Goal: Task Accomplishment & Management: Manage account settings

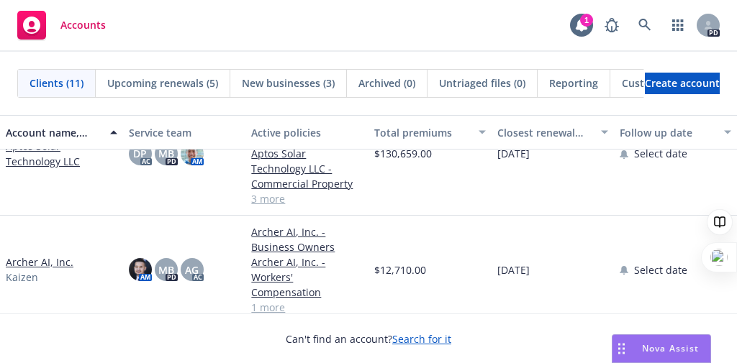
scroll to position [230, 0]
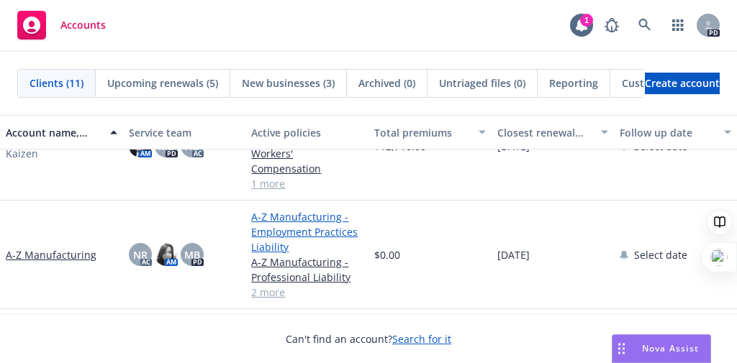
click at [263, 220] on link "A-Z Manufacturing - Employment Practices Liability" at bounding box center [307, 231] width 112 height 45
click at [265, 216] on link "A-Z Manufacturing - Employment Practices Liability" at bounding box center [307, 231] width 112 height 45
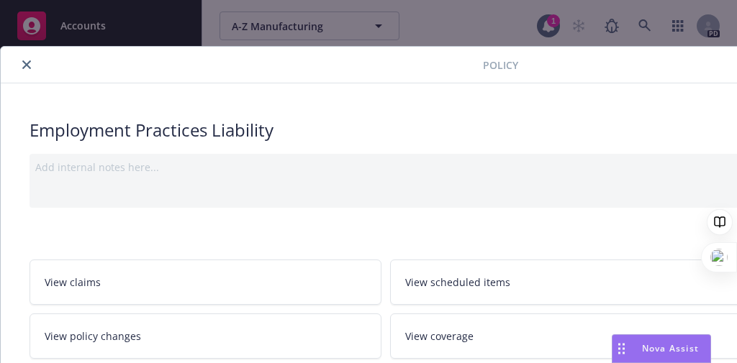
click at [32, 60] on button "close" at bounding box center [26, 64] width 17 height 17
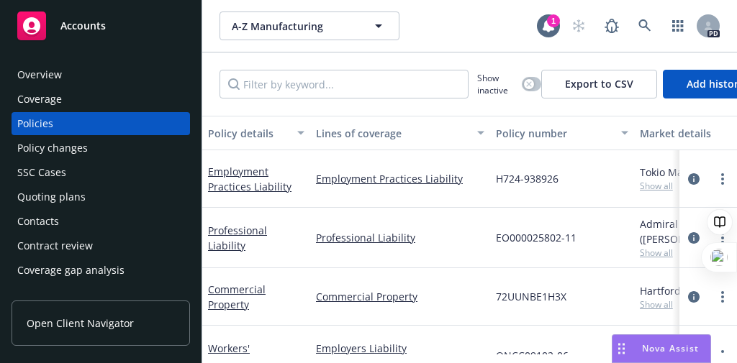
click at [46, 84] on div "Overview" at bounding box center [39, 74] width 45 height 23
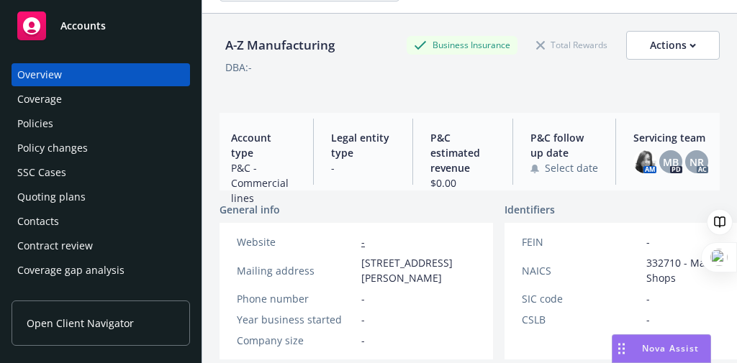
scroll to position [58, 0]
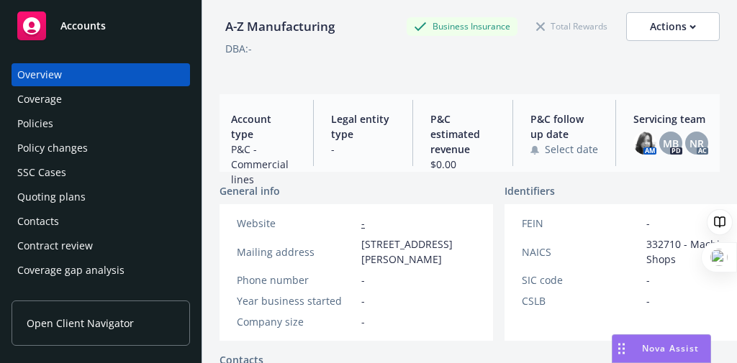
click at [60, 96] on div "Coverage" at bounding box center [39, 99] width 45 height 23
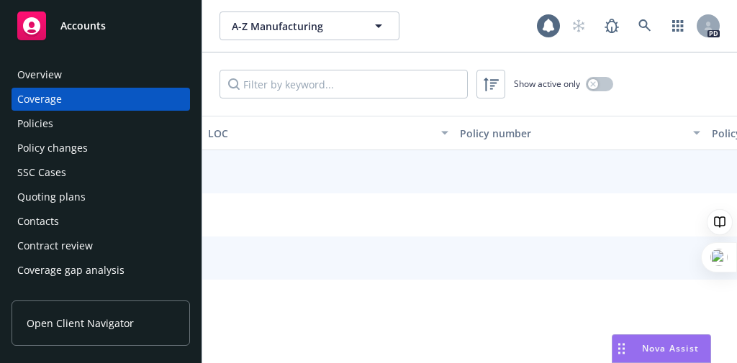
click at [47, 124] on div "Policies" at bounding box center [35, 123] width 36 height 23
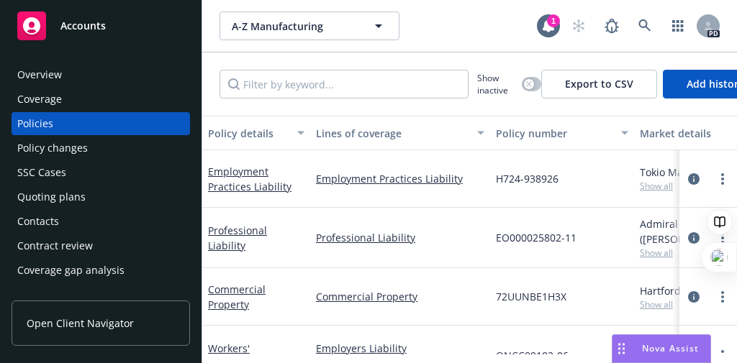
scroll to position [40, 0]
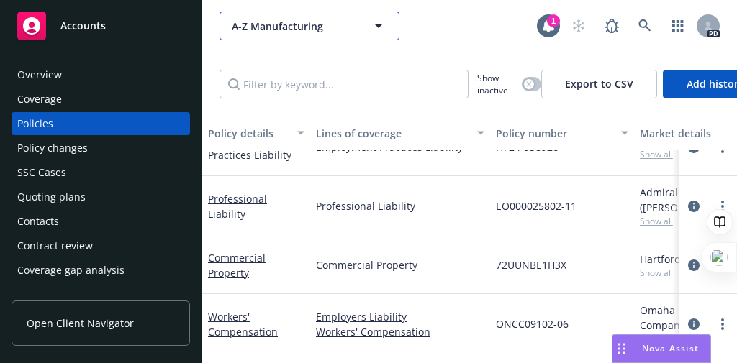
click at [271, 29] on span "A-Z Manufacturing" at bounding box center [294, 26] width 124 height 15
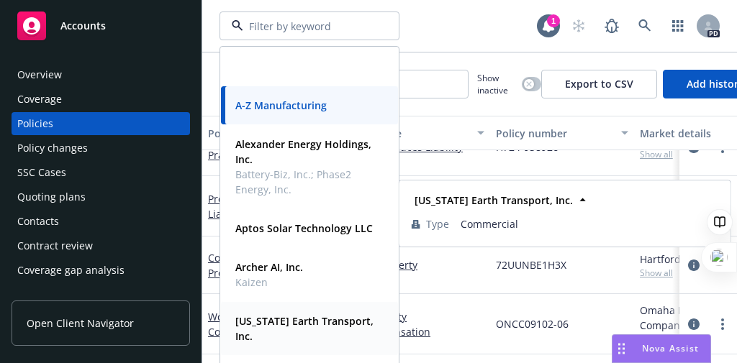
scroll to position [115, 0]
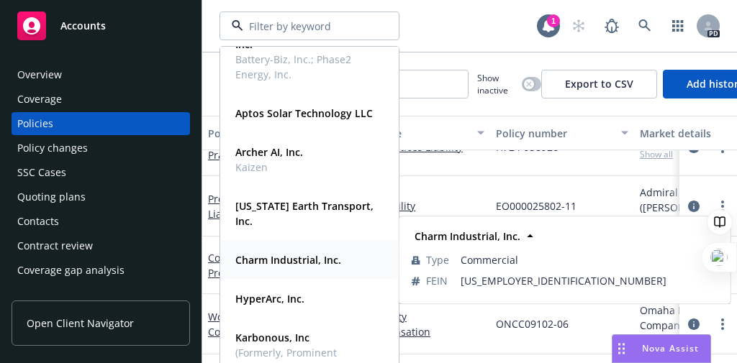
click at [283, 265] on span "Charm Industrial, Inc." at bounding box center [288, 260] width 106 height 15
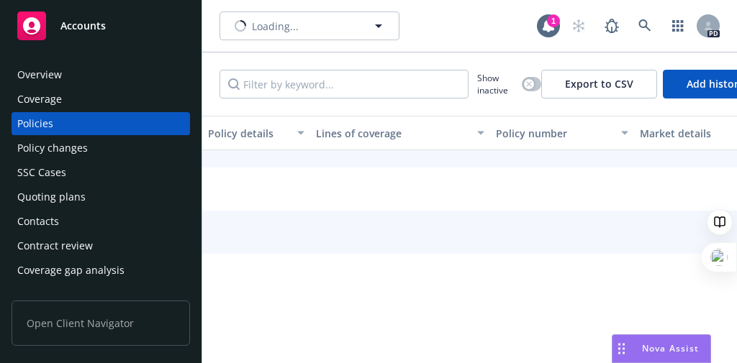
scroll to position [25, 0]
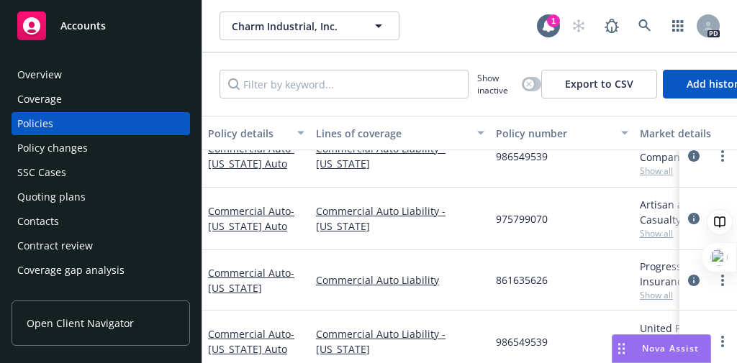
click at [50, 72] on div "Overview" at bounding box center [39, 74] width 45 height 23
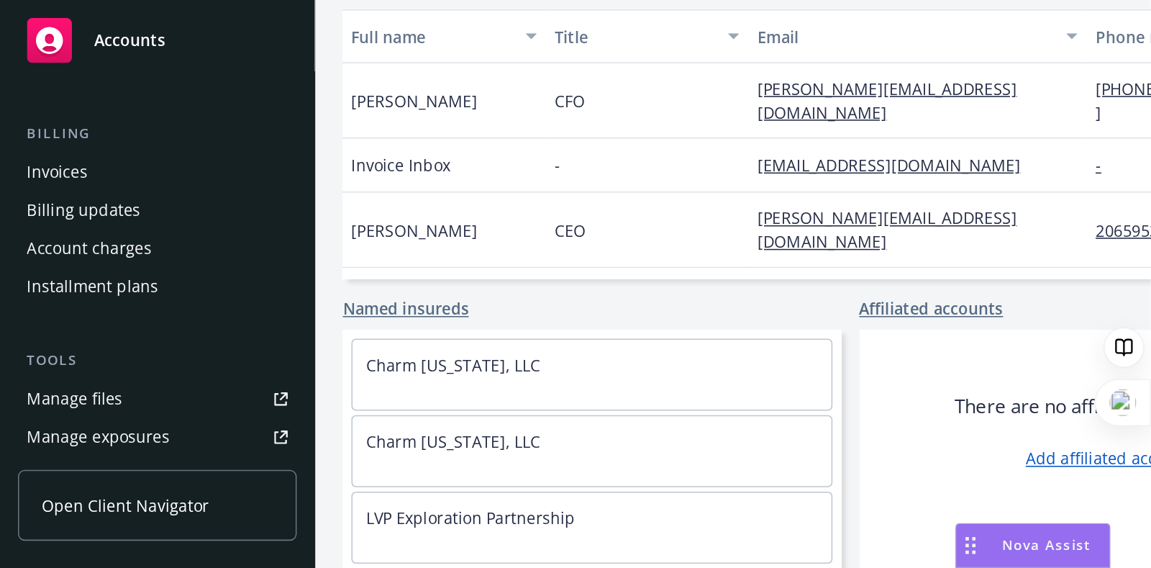
scroll to position [288, 0]
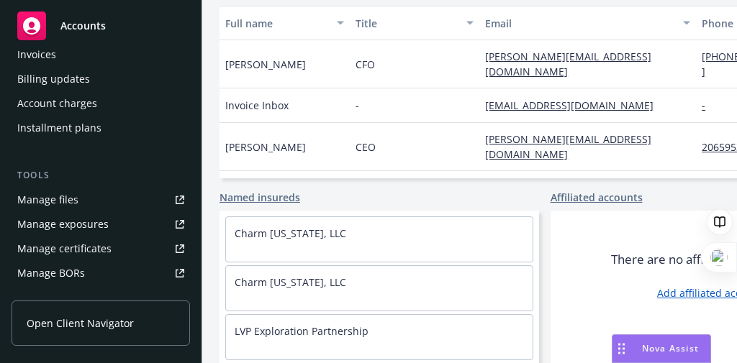
click at [30, 204] on div "Manage files" at bounding box center [47, 200] width 61 height 23
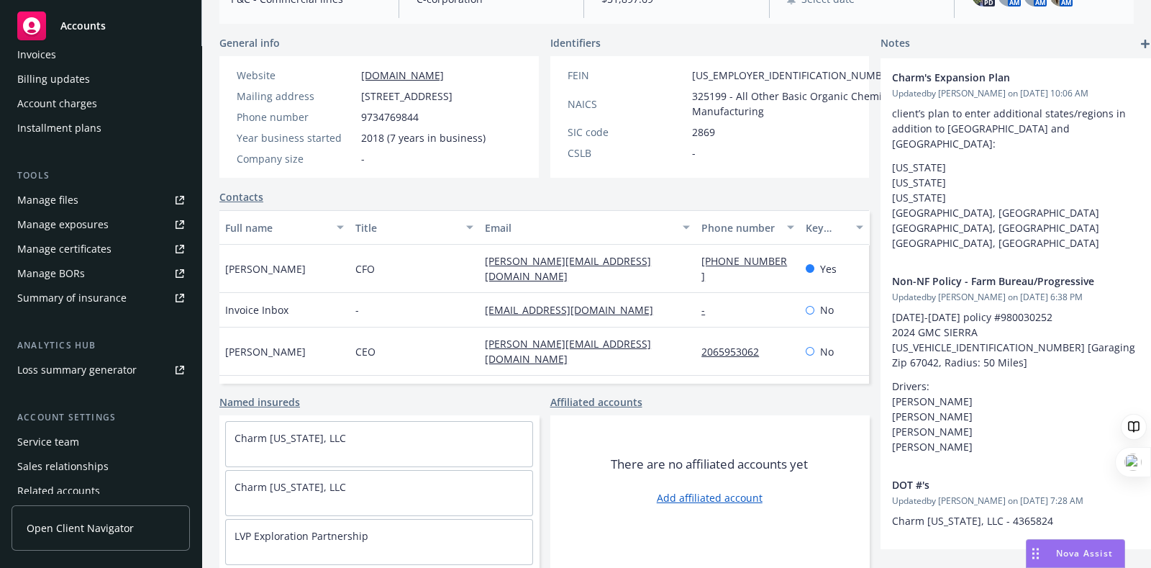
scroll to position [11, 0]
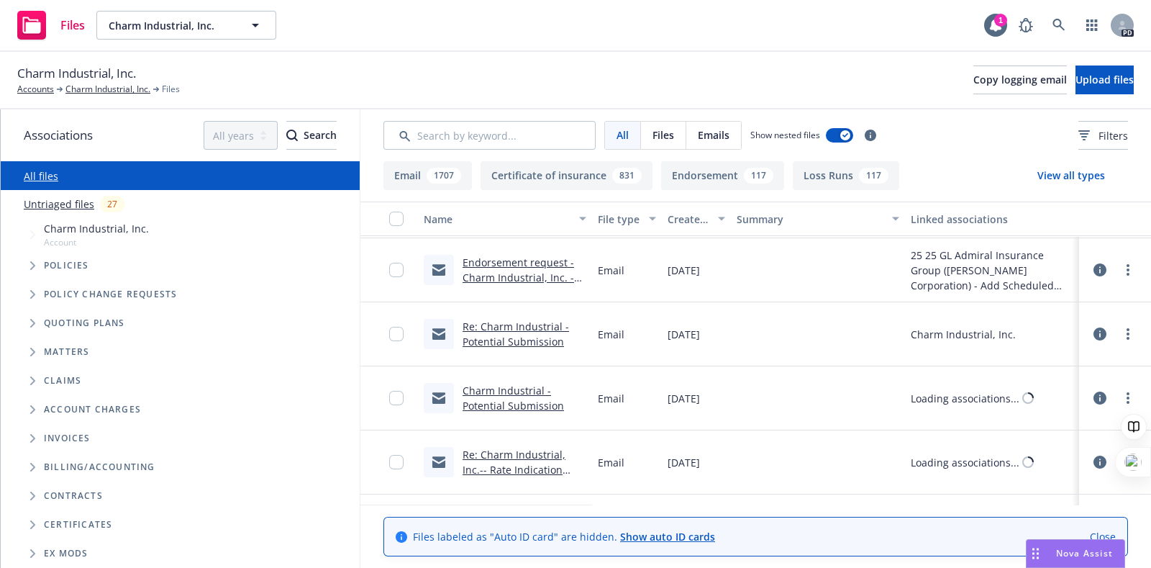
scroll to position [1438, 0]
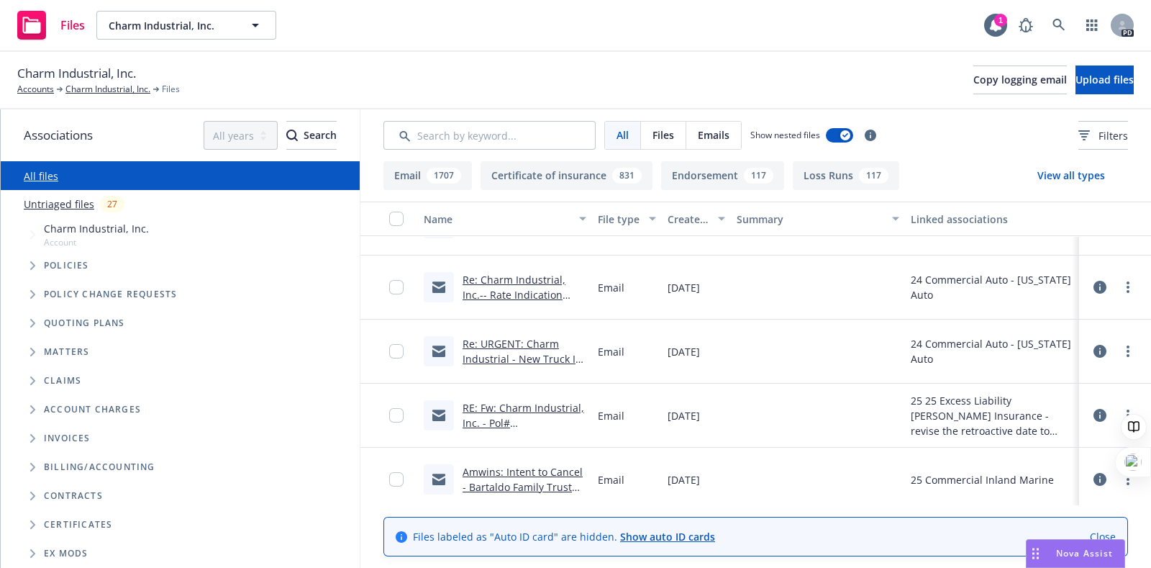
click at [60, 206] on link "Untriaged files" at bounding box center [59, 203] width 71 height 15
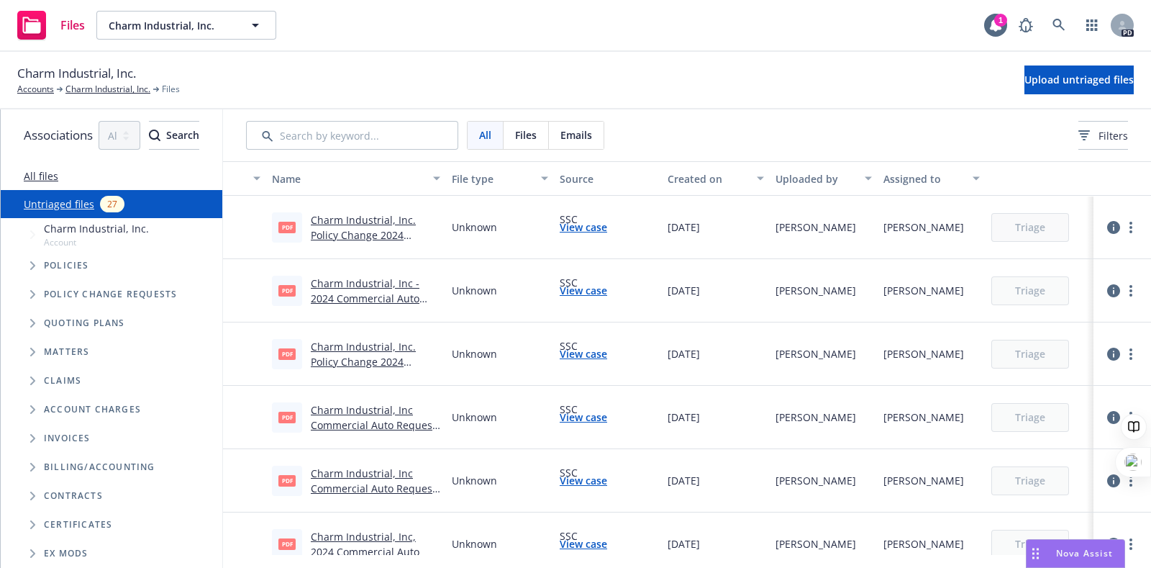
click at [32, 260] on span "Tree Example" at bounding box center [32, 265] width 23 height 23
